Goal: Task Accomplishment & Management: Complete application form

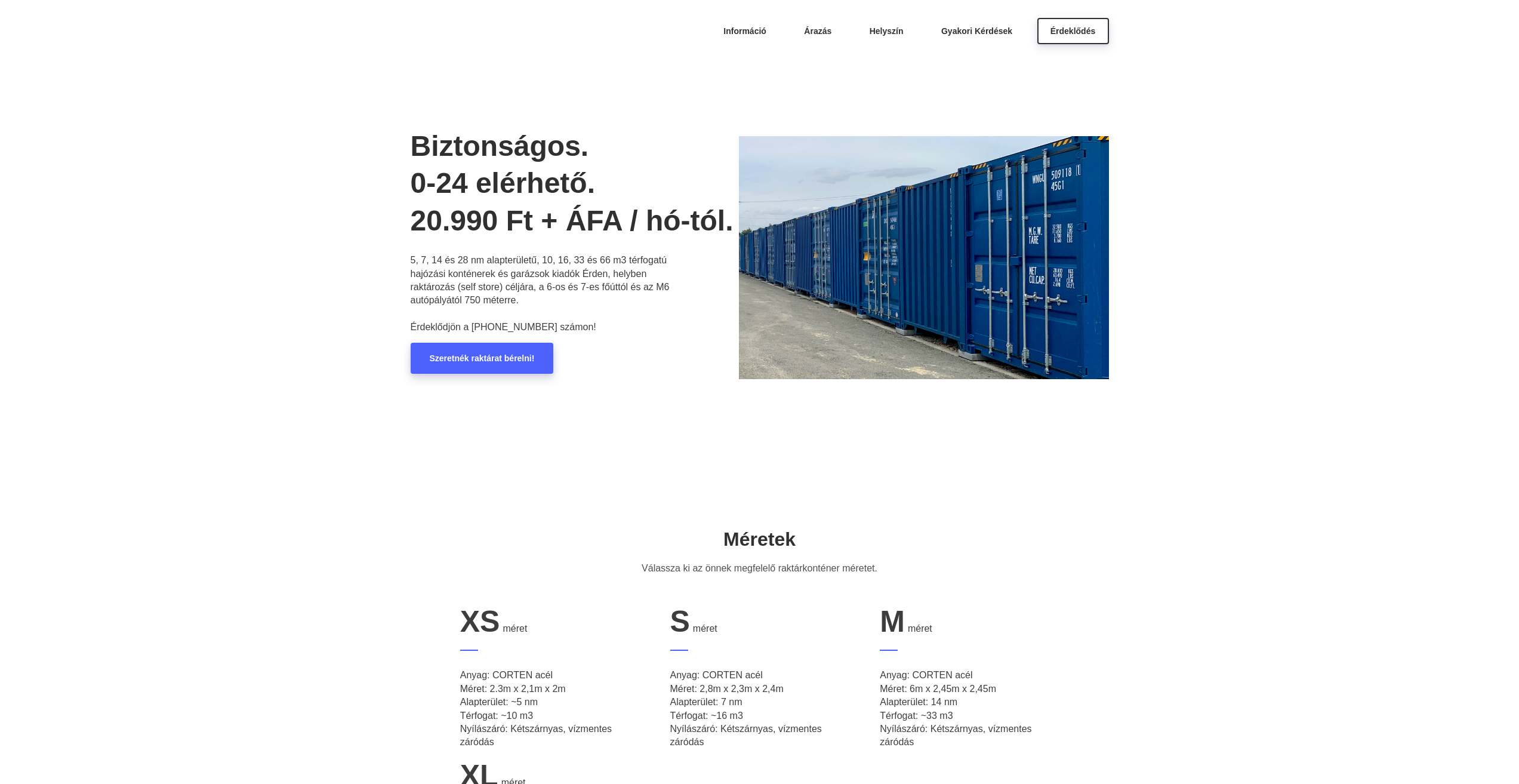
click at [520, 367] on link "Szeretnék raktárat bérelni!" at bounding box center [482, 358] width 143 height 31
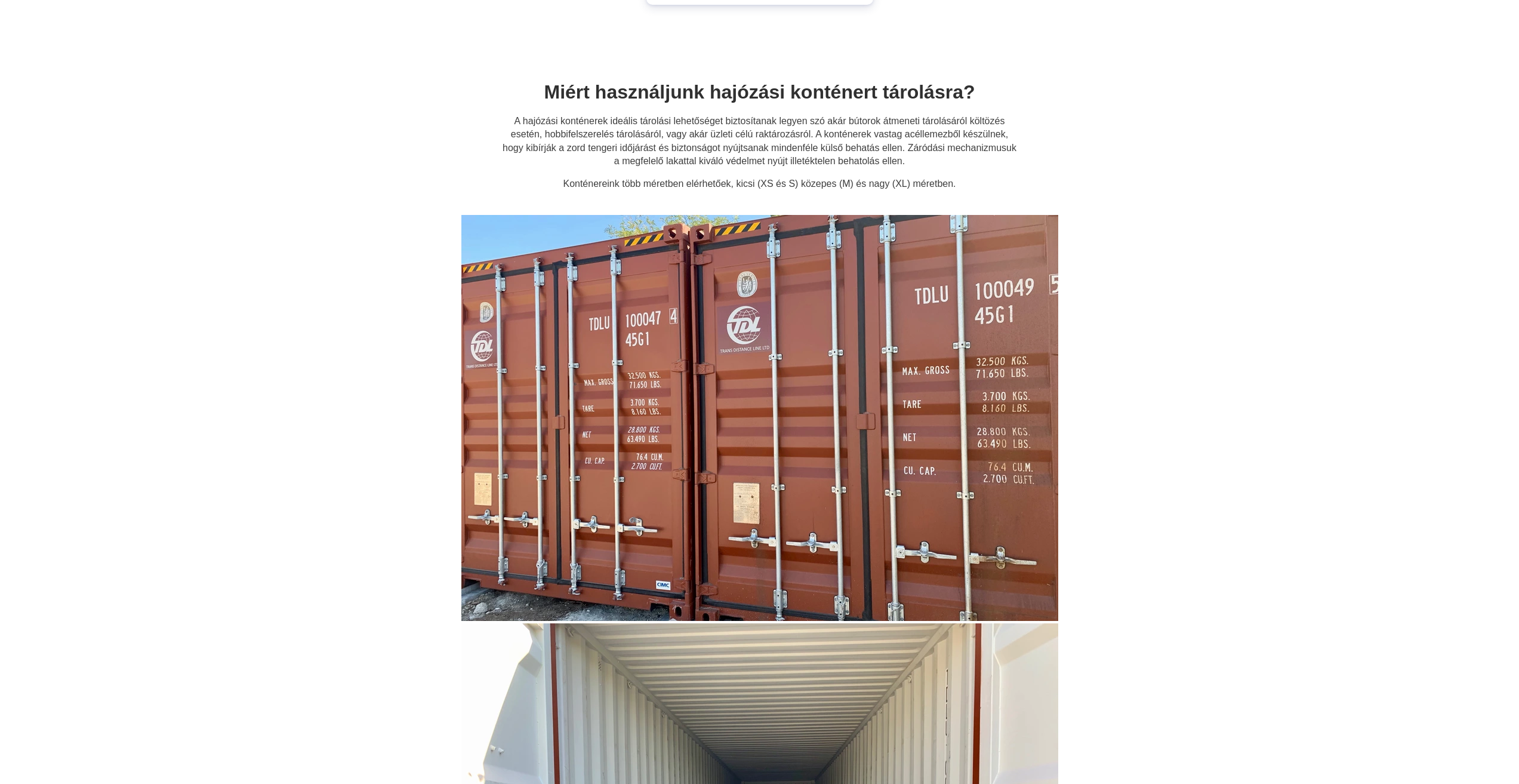
scroll to position [6038, 0]
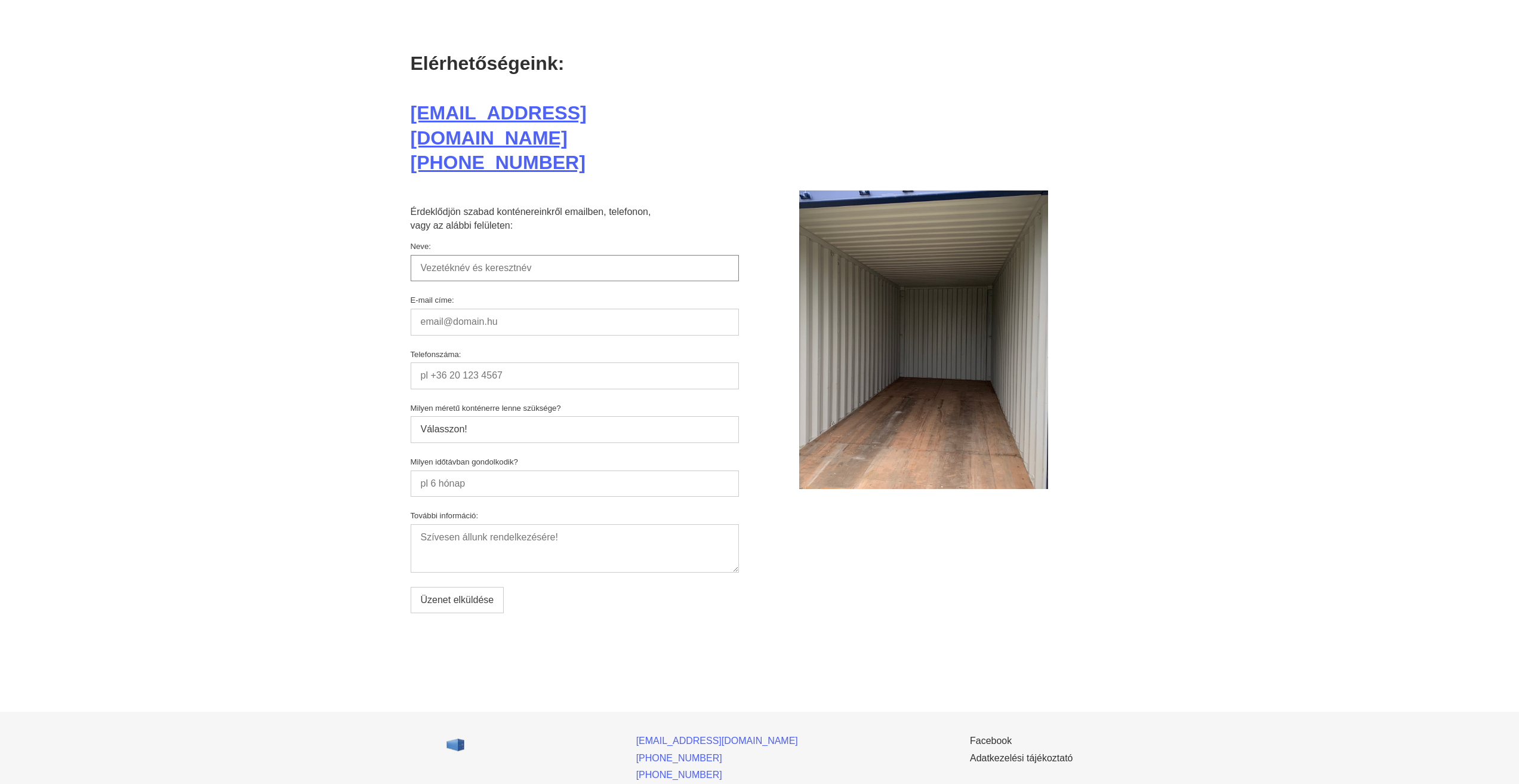
click at [503, 254] on input "Neve:" at bounding box center [575, 267] width 329 height 26
type input "[PERSON_NAME]"
type input "[EMAIL_ADDRESS][DOMAIN_NAME]"
type input "06309196172"
click at [522, 416] on select "Válasszon! M méret, 6x2,45x2,45; 14 nm XL méret, 12x2,45x2,45; 28 nm M méretnél…" at bounding box center [575, 429] width 329 height 26
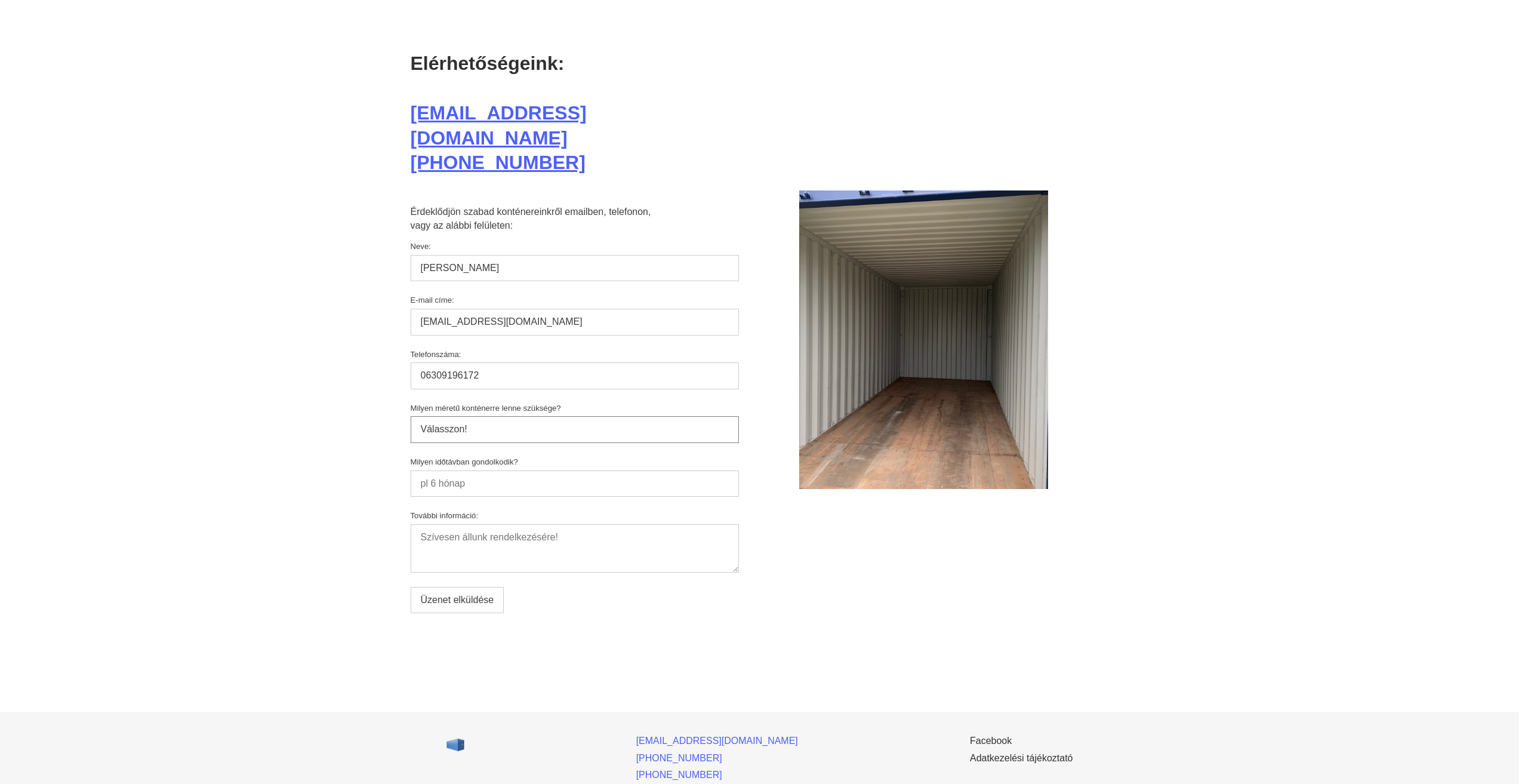
select select "M"
click at [411, 416] on select "Válasszon! M méret, 6x2,45x2,45; 14 nm XL méret, 12x2,45x2,45; 28 nm M méretnél…" at bounding box center [575, 429] width 329 height 26
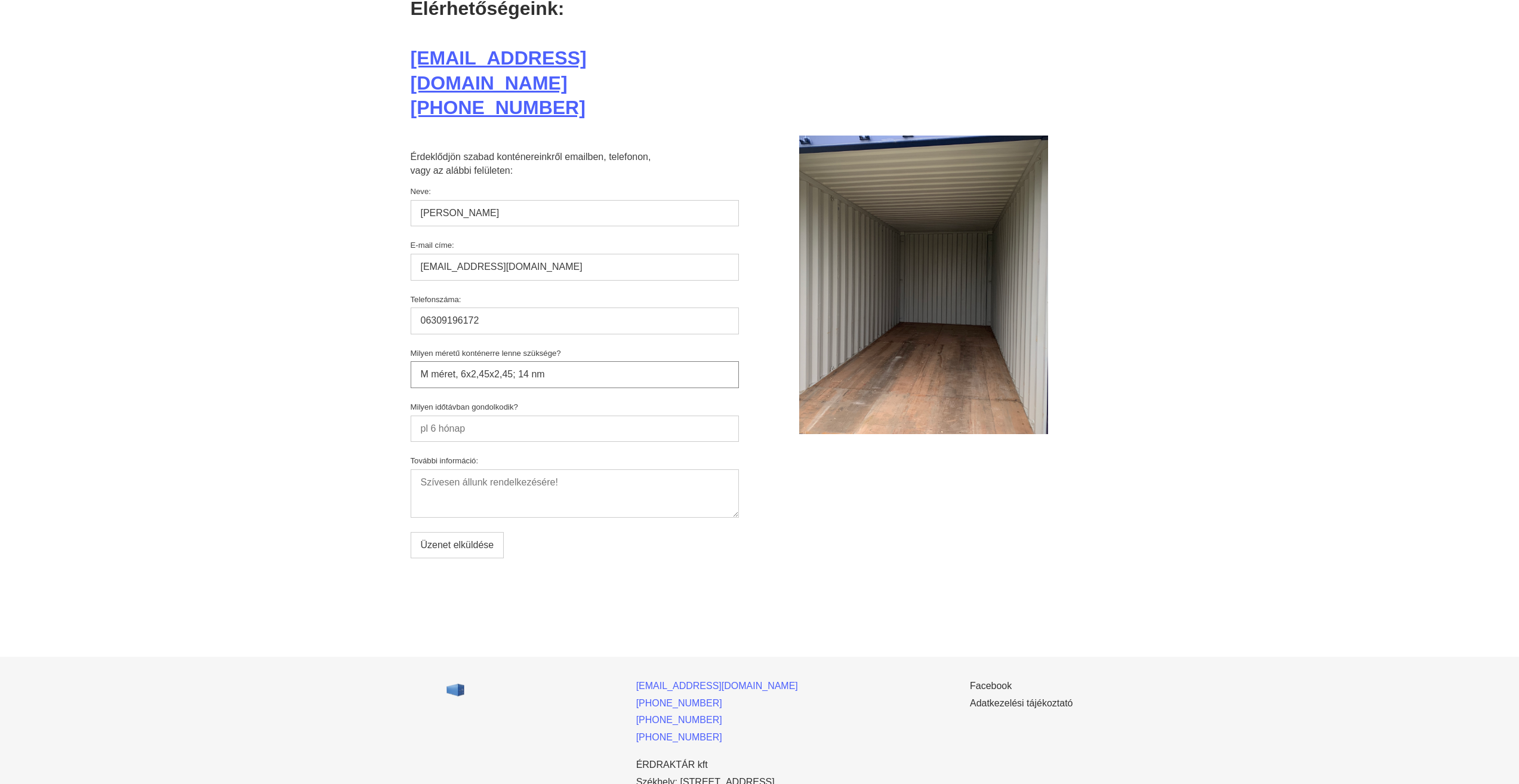
scroll to position [6098, 0]
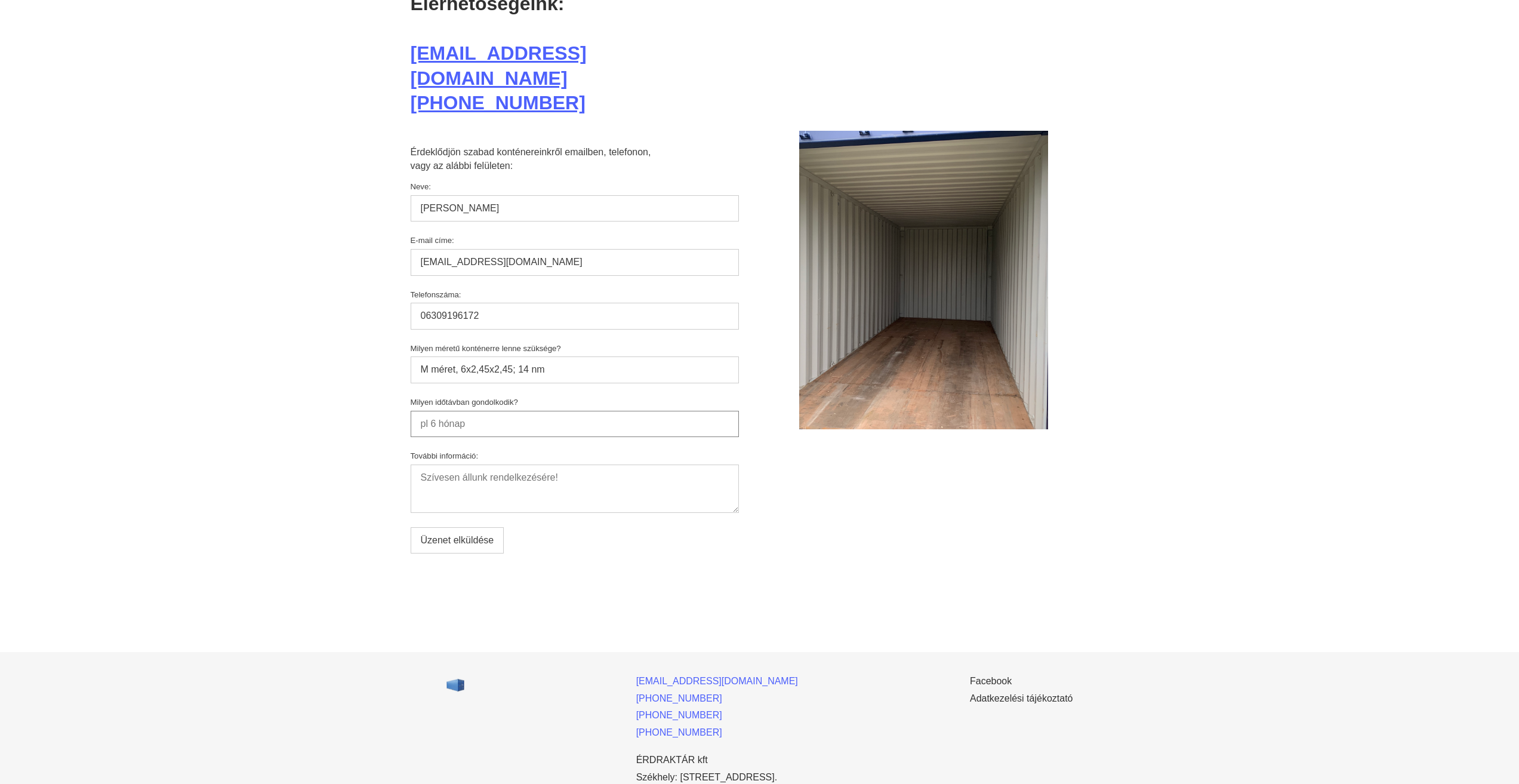
click at [488, 411] on input "Milyen időtávban gondolkodik?" at bounding box center [575, 423] width 329 height 26
type input "3 hónap"
click at [513, 464] on textarea "További információ:" at bounding box center [575, 488] width 329 height 48
click at [466, 527] on input "Üzenet elküldése" at bounding box center [457, 539] width 94 height 26
click at [520, 471] on textarea "További információ:" at bounding box center [575, 488] width 329 height 48
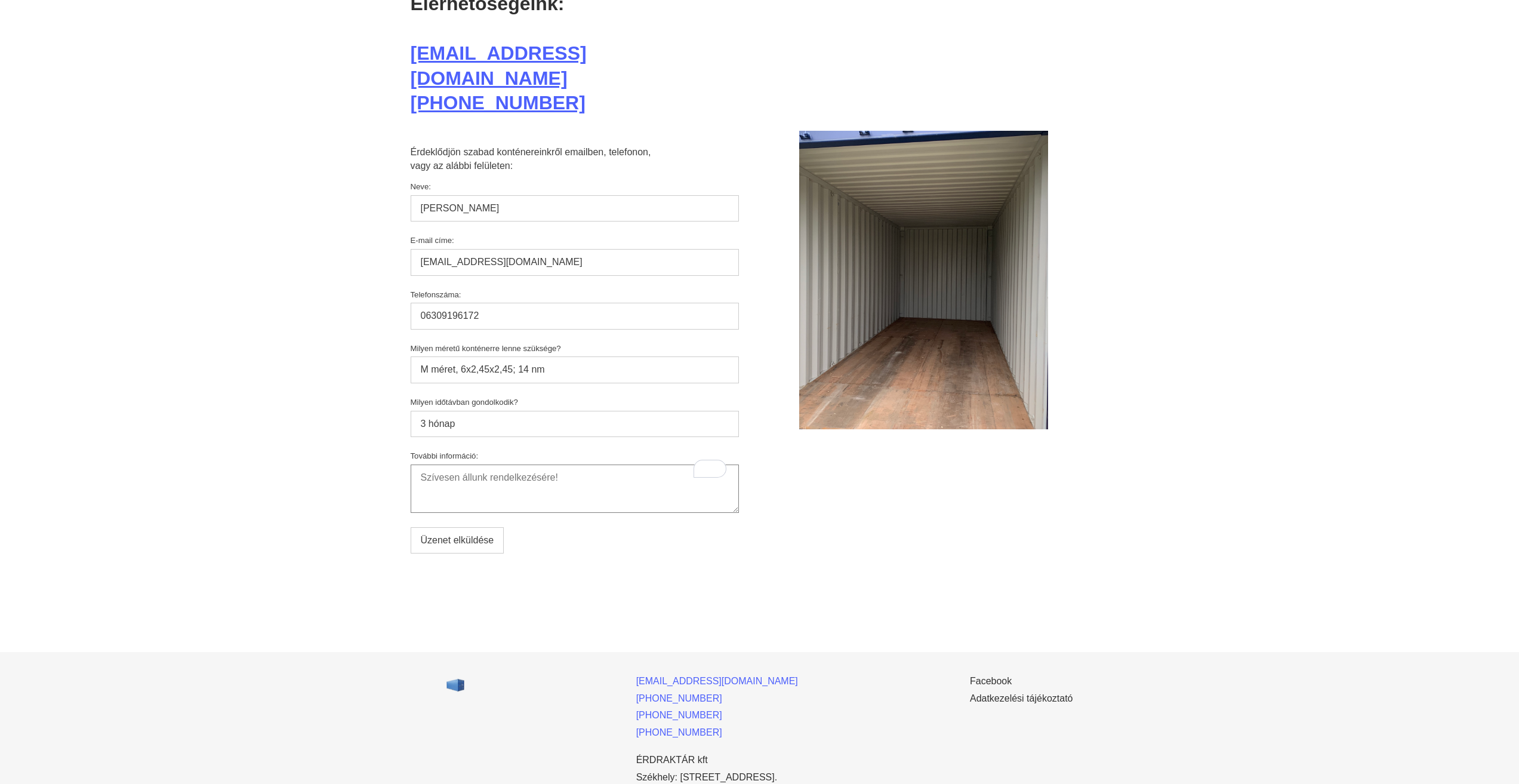
click at [421, 464] on textarea "További információ:" at bounding box center [575, 488] width 329 height 48
click at [455, 527] on input "Üzenet elküldése" at bounding box center [457, 539] width 94 height 26
click at [480, 527] on input "Üzenet elküldése" at bounding box center [457, 539] width 94 height 26
